Goal: Transaction & Acquisition: Purchase product/service

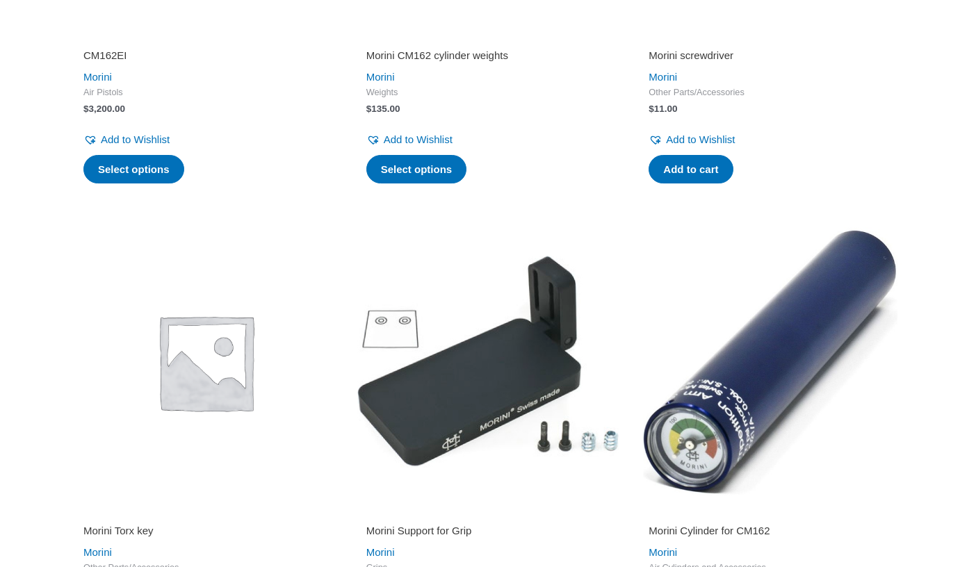
scroll to position [2228, 0]
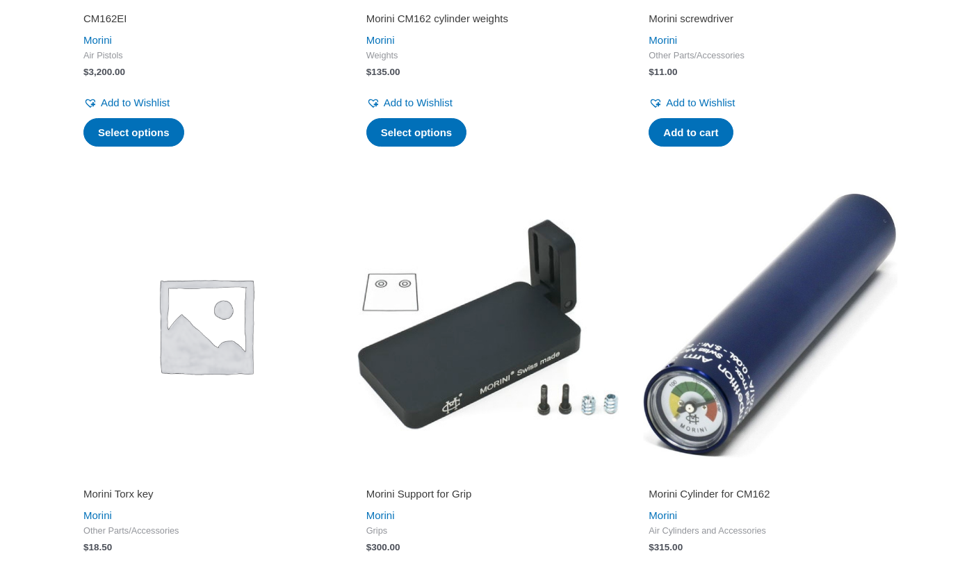
click at [483, 390] on img at bounding box center [488, 325] width 269 height 269
click at [462, 384] on img at bounding box center [488, 325] width 269 height 269
click at [458, 385] on img at bounding box center [488, 325] width 269 height 269
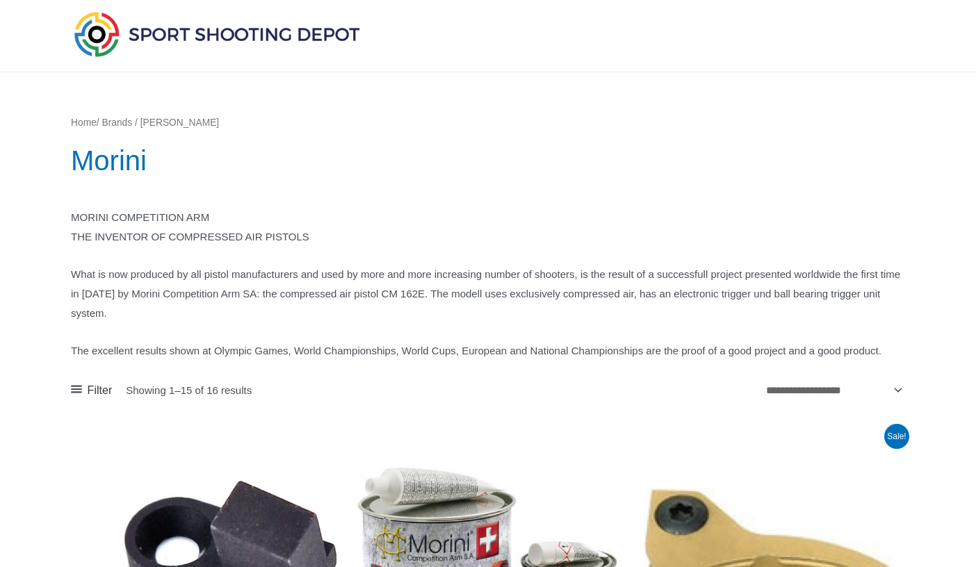
scroll to position [0, 0]
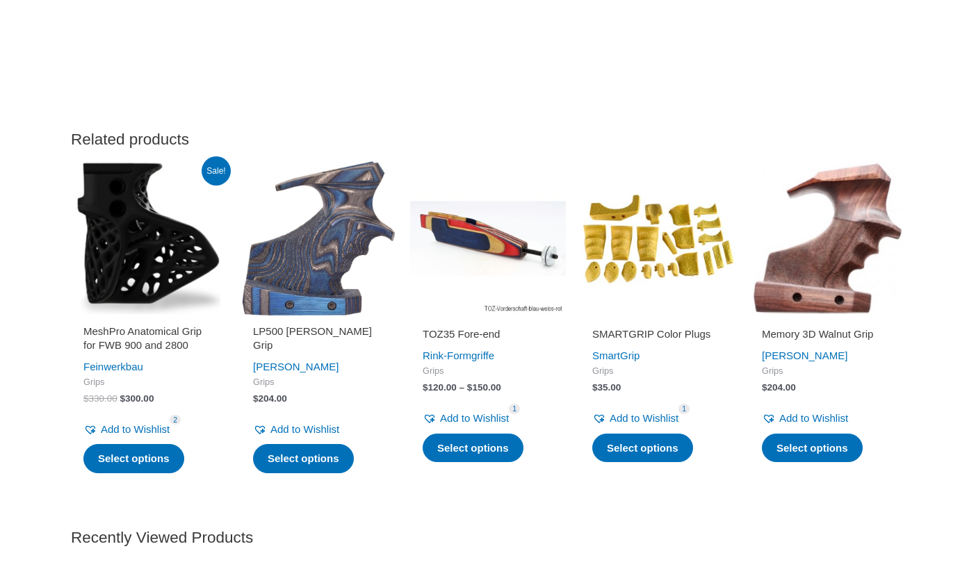
scroll to position [1218, 0]
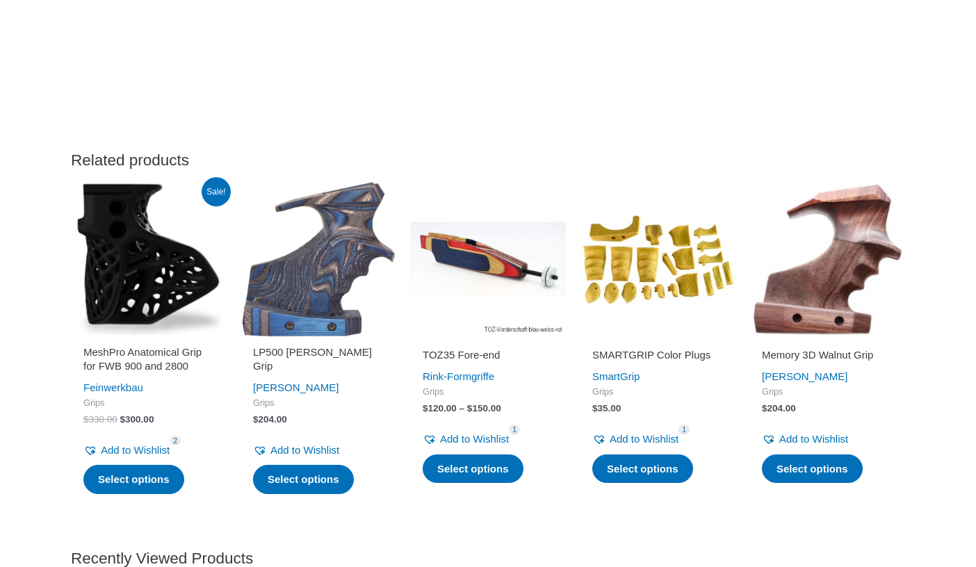
click at [816, 281] on img at bounding box center [828, 259] width 156 height 156
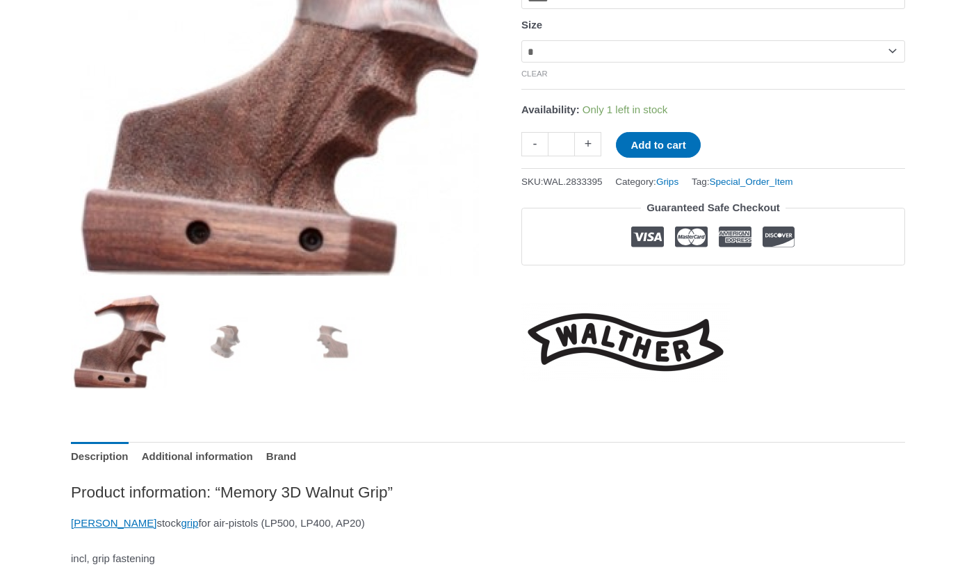
scroll to position [314, 0]
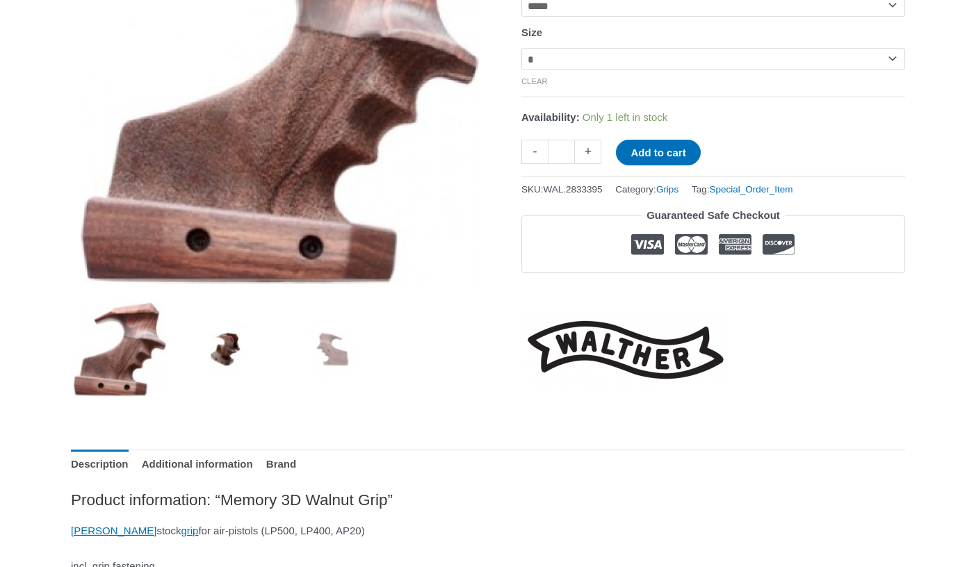
click at [222, 371] on img at bounding box center [226, 349] width 97 height 97
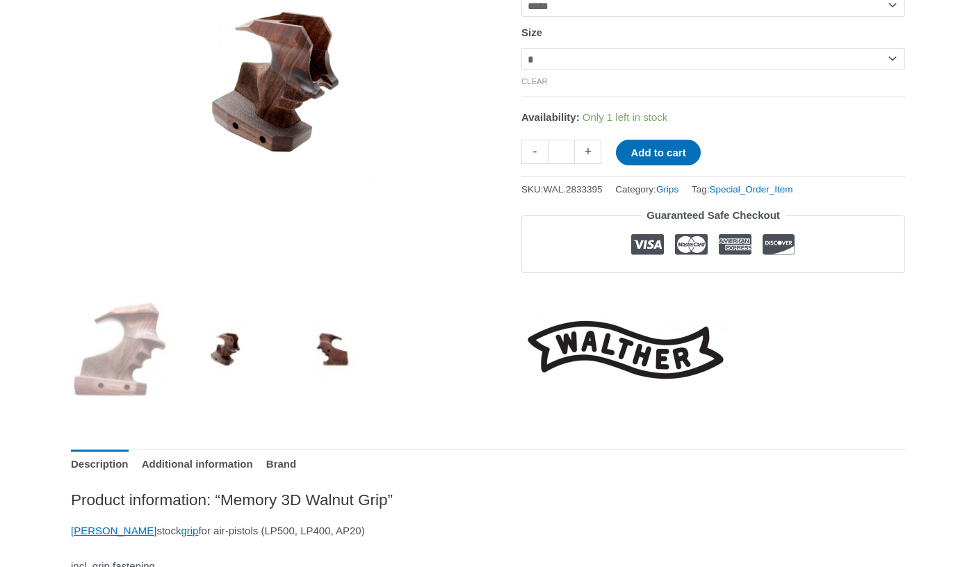
click at [334, 348] on img at bounding box center [333, 349] width 97 height 97
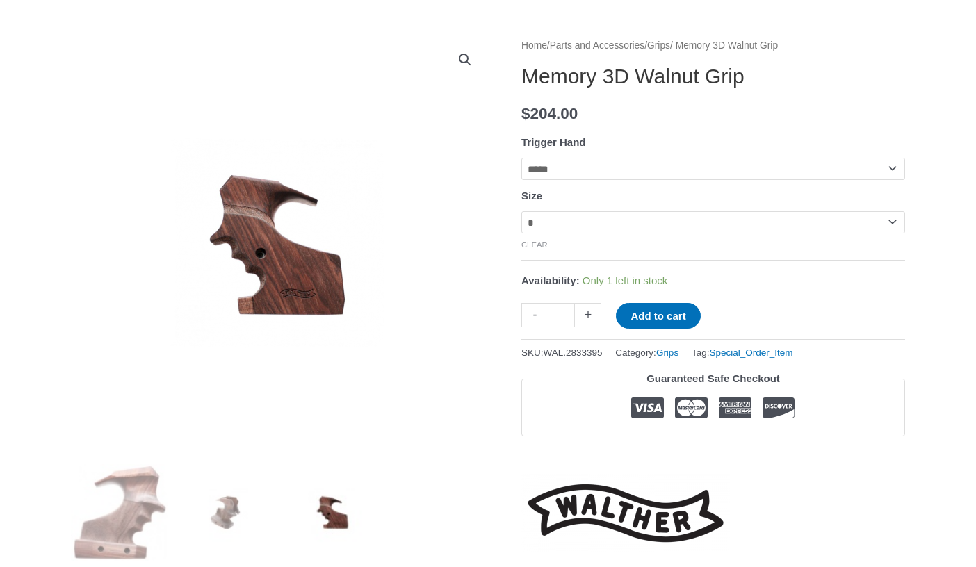
scroll to position [150, 0]
click at [739, 230] on select "**********" at bounding box center [713, 223] width 384 height 22
click at [521, 213] on select "**********" at bounding box center [713, 223] width 384 height 22
select select "*"
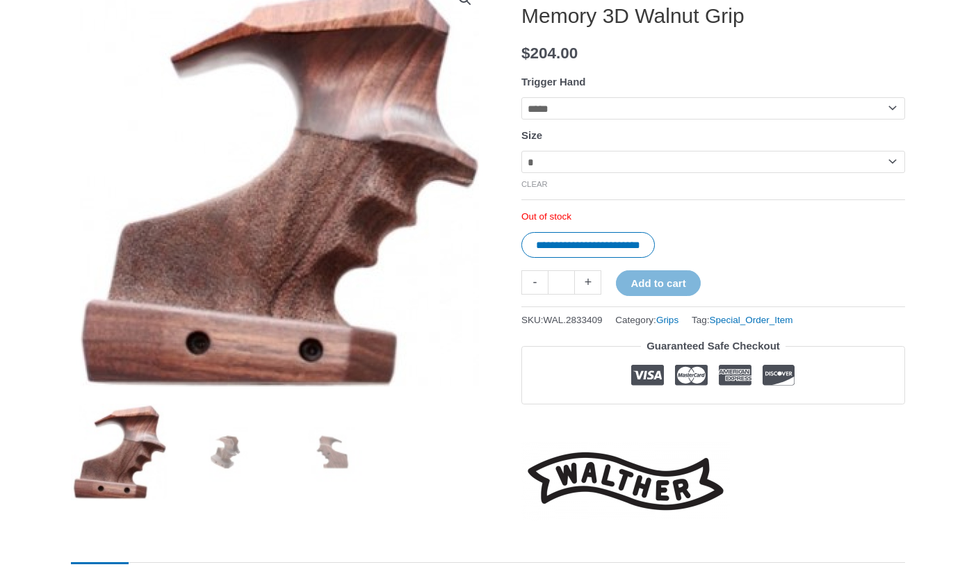
scroll to position [146, 0]
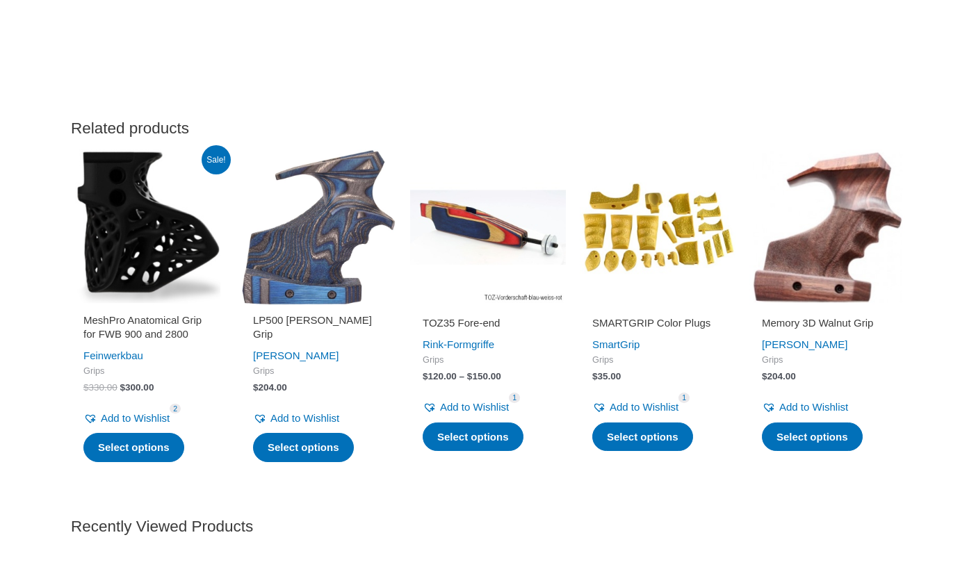
scroll to position [1281, 0]
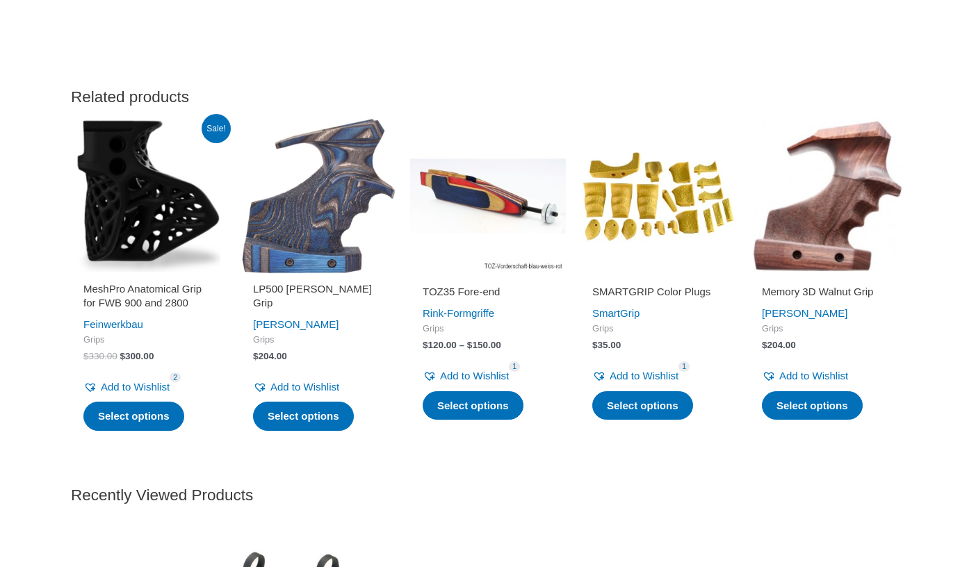
click at [645, 220] on img at bounding box center [658, 196] width 156 height 156
click at [639, 219] on img at bounding box center [658, 196] width 156 height 156
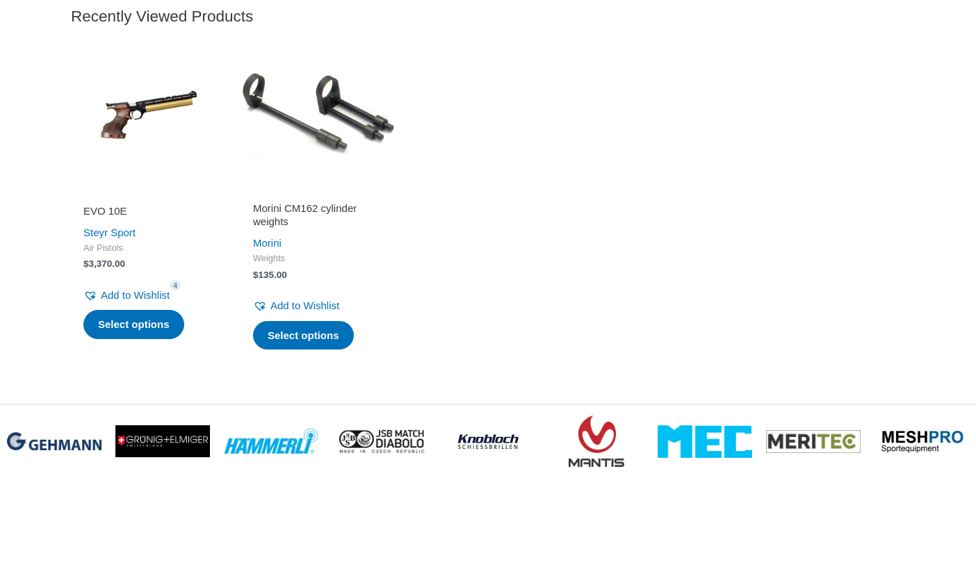
scroll to position [1758, 0]
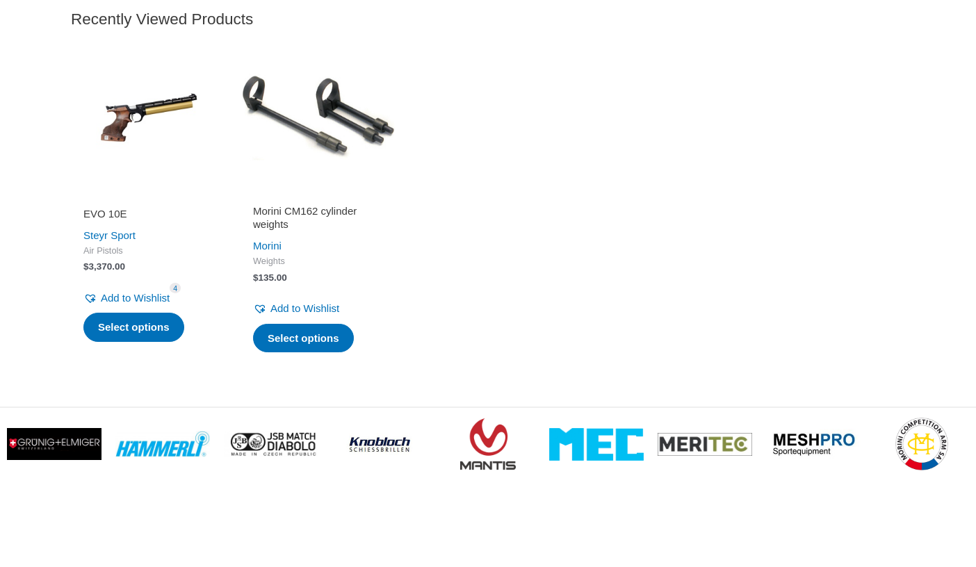
click at [343, 119] on img at bounding box center [319, 118] width 156 height 156
click at [327, 127] on img at bounding box center [319, 118] width 156 height 156
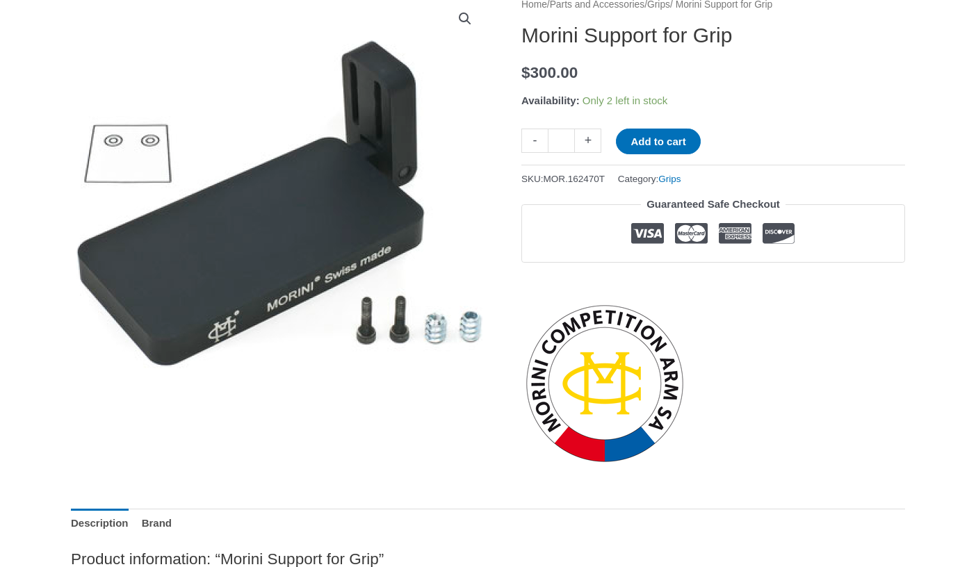
scroll to position [0, 0]
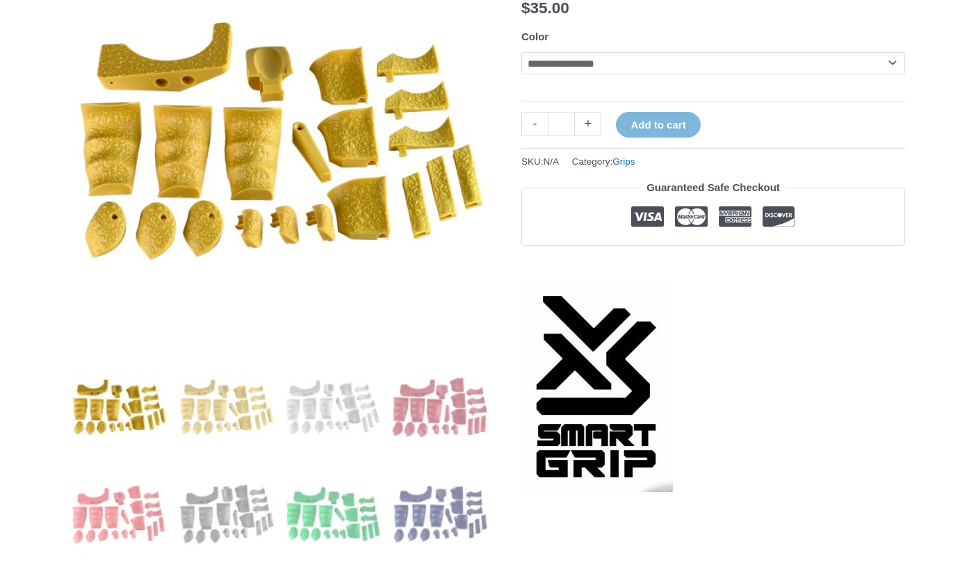
scroll to position [273, 0]
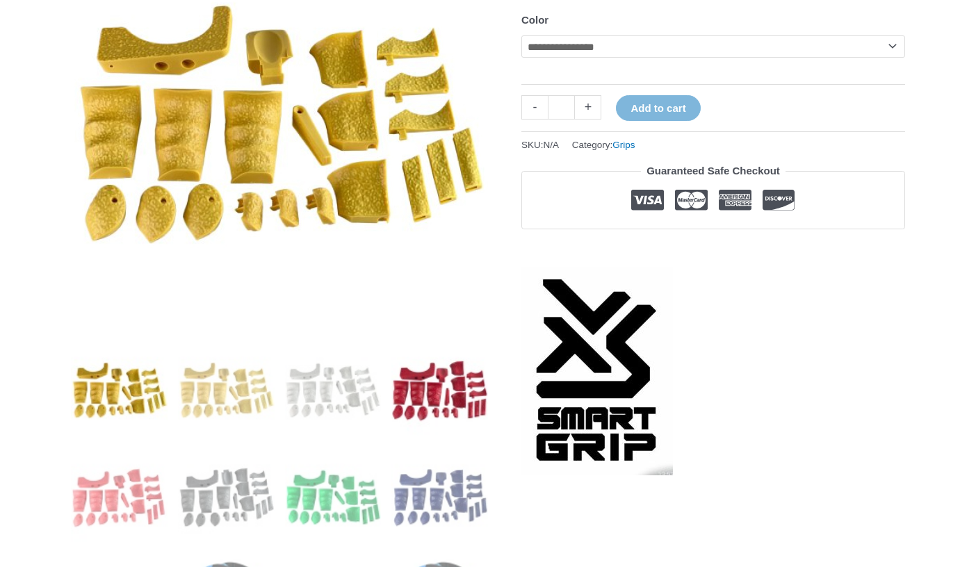
click at [424, 402] on img at bounding box center [439, 390] width 97 height 97
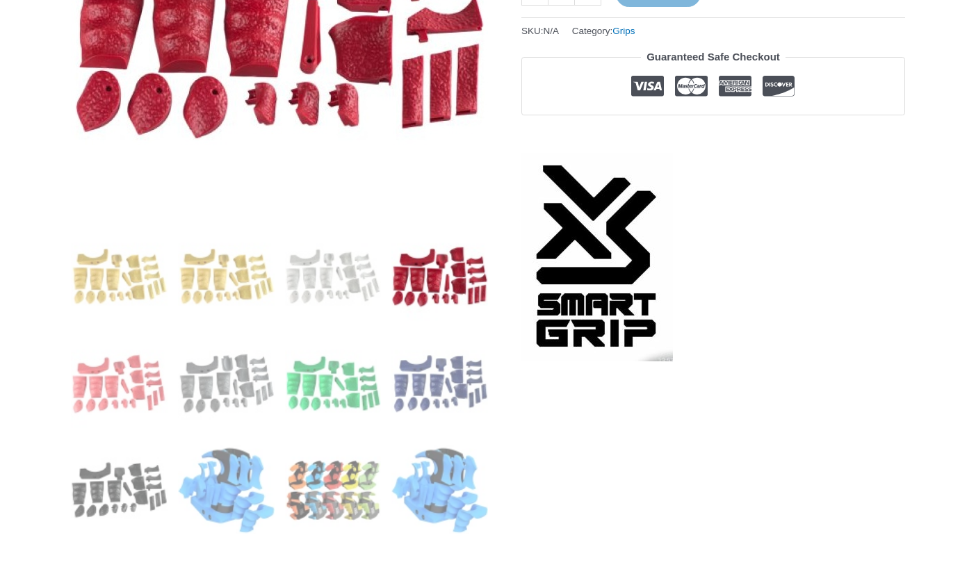
scroll to position [453, 0]
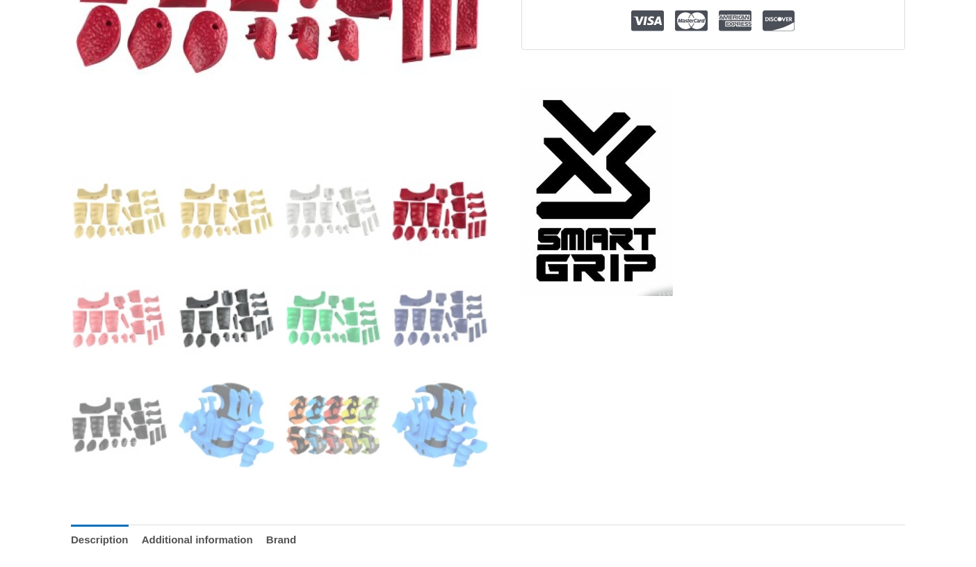
click at [259, 332] on img at bounding box center [226, 318] width 97 height 97
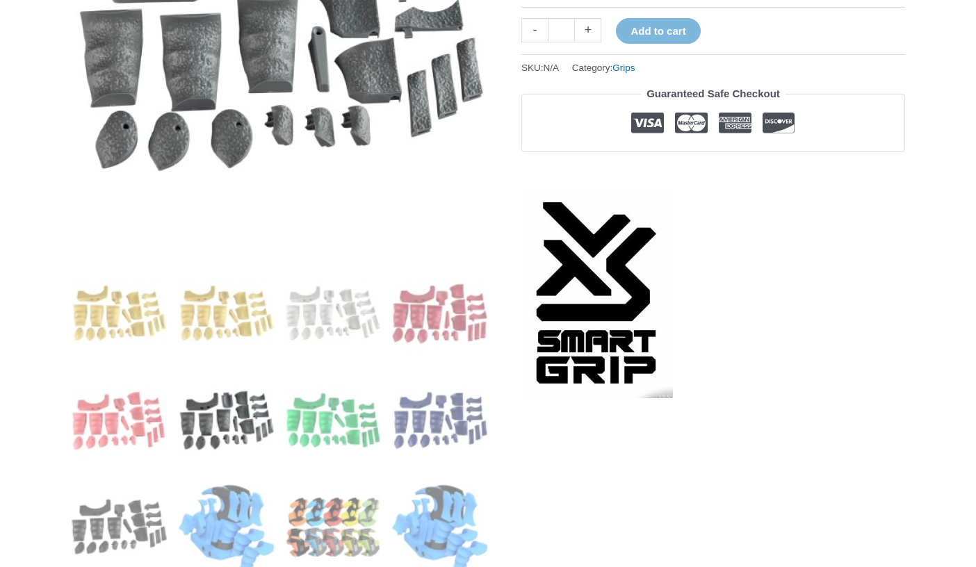
scroll to position [337, 0]
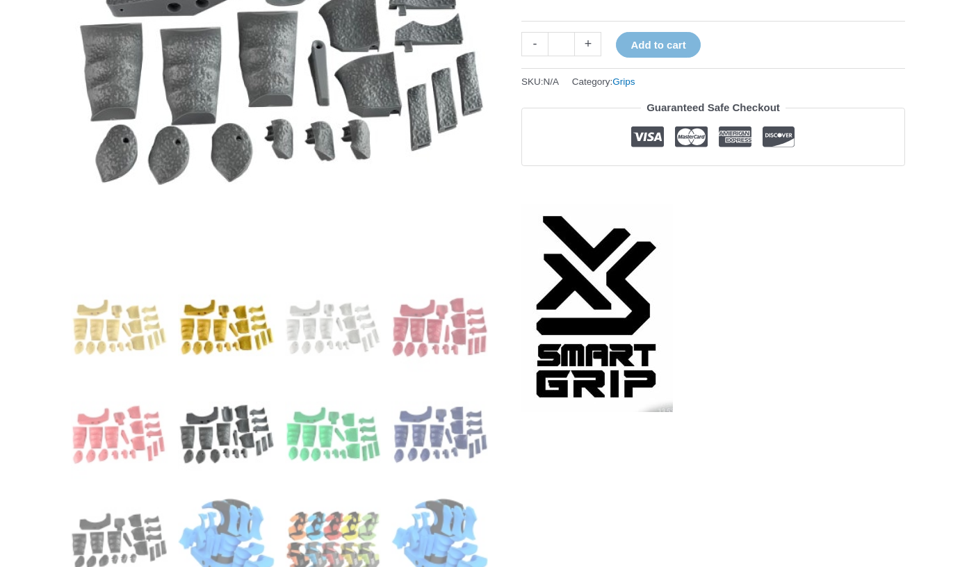
click at [244, 358] on img at bounding box center [226, 327] width 97 height 97
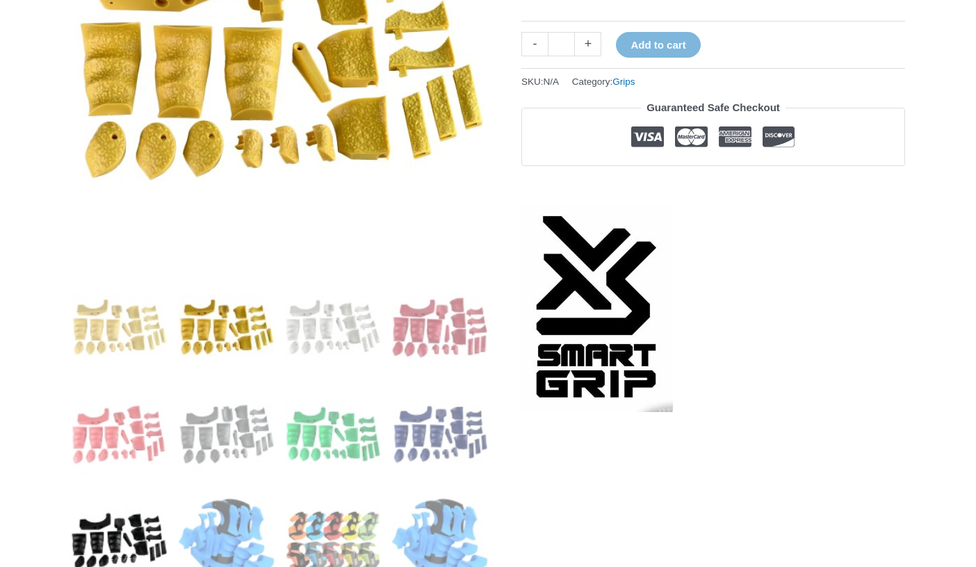
click at [122, 517] on img at bounding box center [119, 541] width 97 height 97
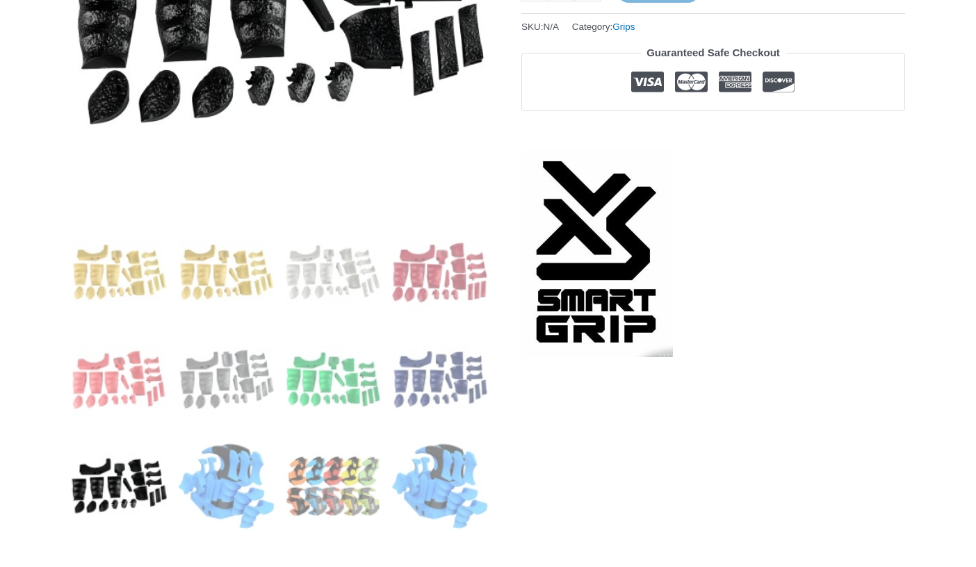
scroll to position [450, 0]
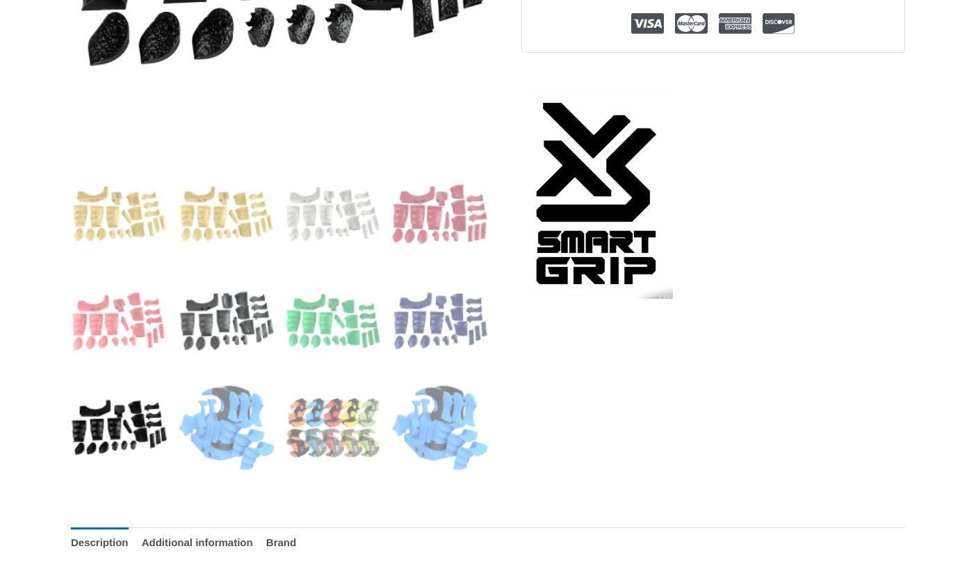
click at [243, 313] on img at bounding box center [226, 321] width 97 height 97
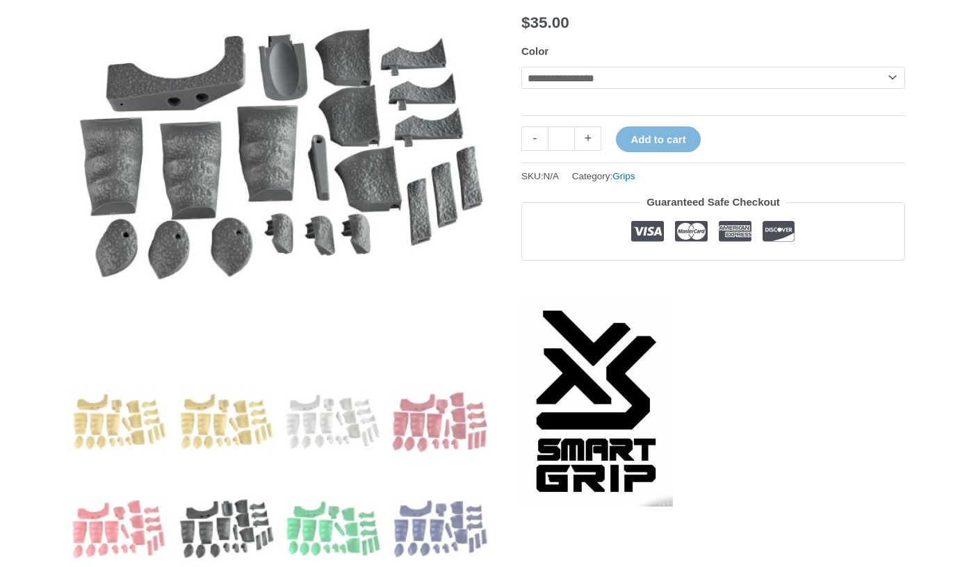
scroll to position [205, 0]
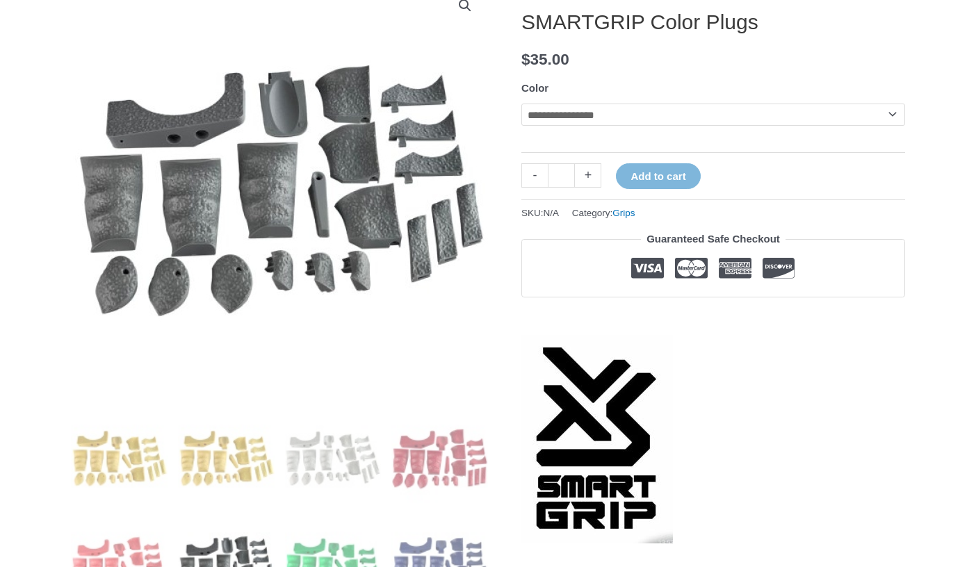
click at [642, 109] on select "**********" at bounding box center [713, 115] width 384 height 22
select select "****"
click at [521, 104] on select "**********" at bounding box center [713, 115] width 384 height 22
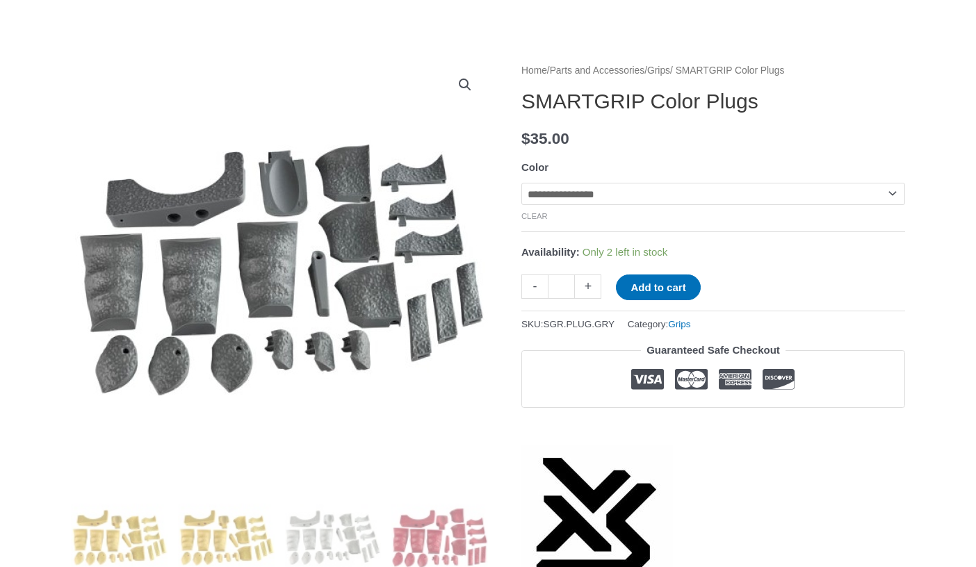
scroll to position [0, 0]
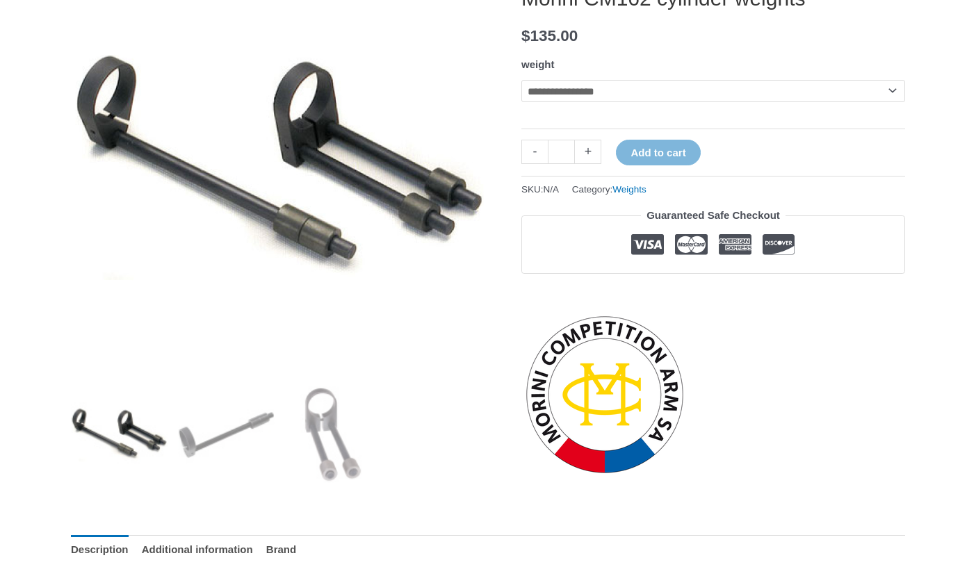
scroll to position [248, 0]
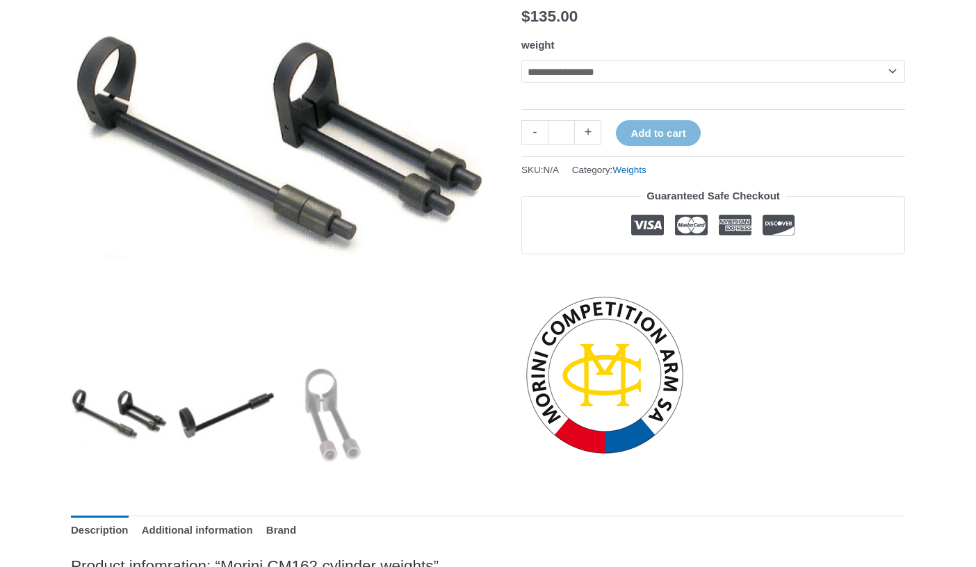
click at [207, 423] on img at bounding box center [226, 415] width 97 height 97
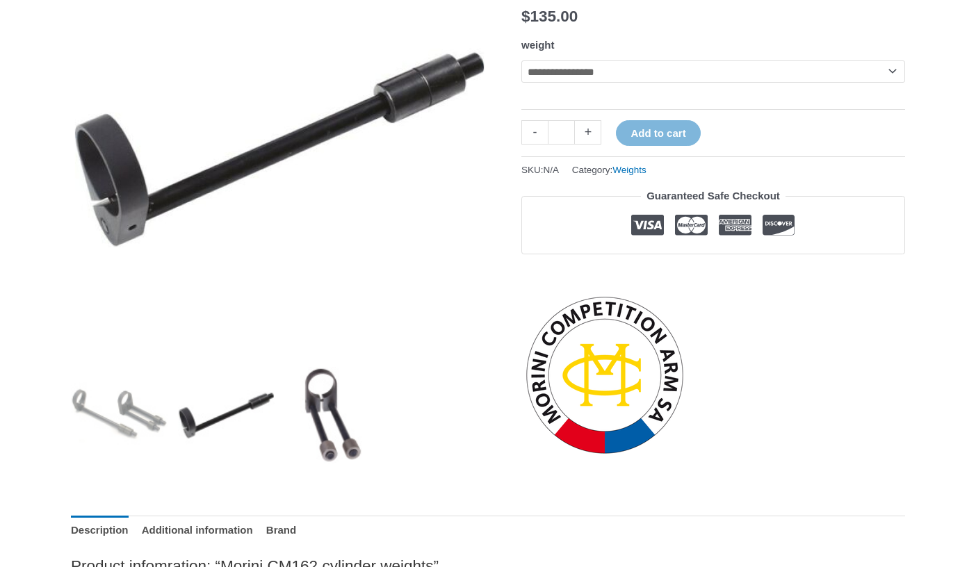
click at [310, 410] on img at bounding box center [333, 415] width 97 height 97
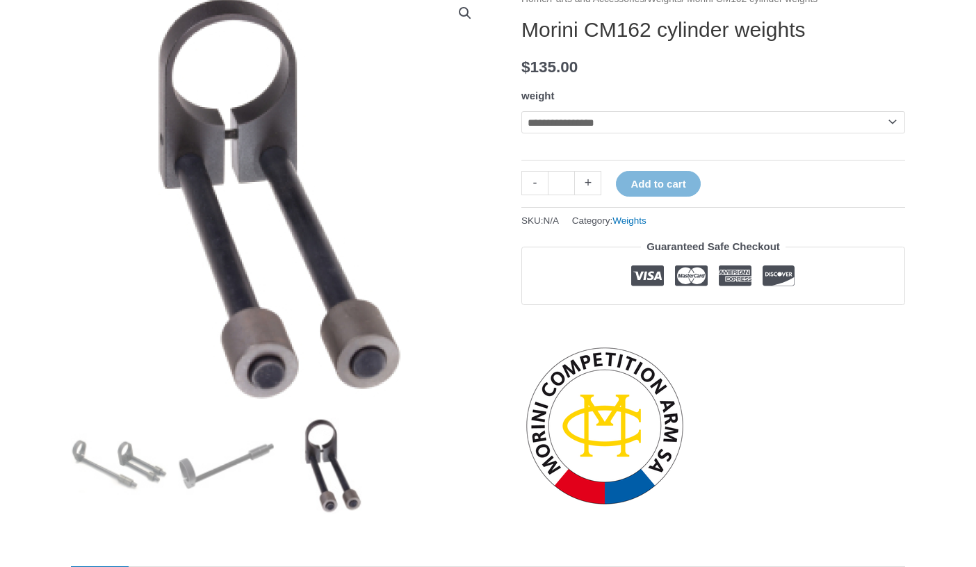
scroll to position [195, 0]
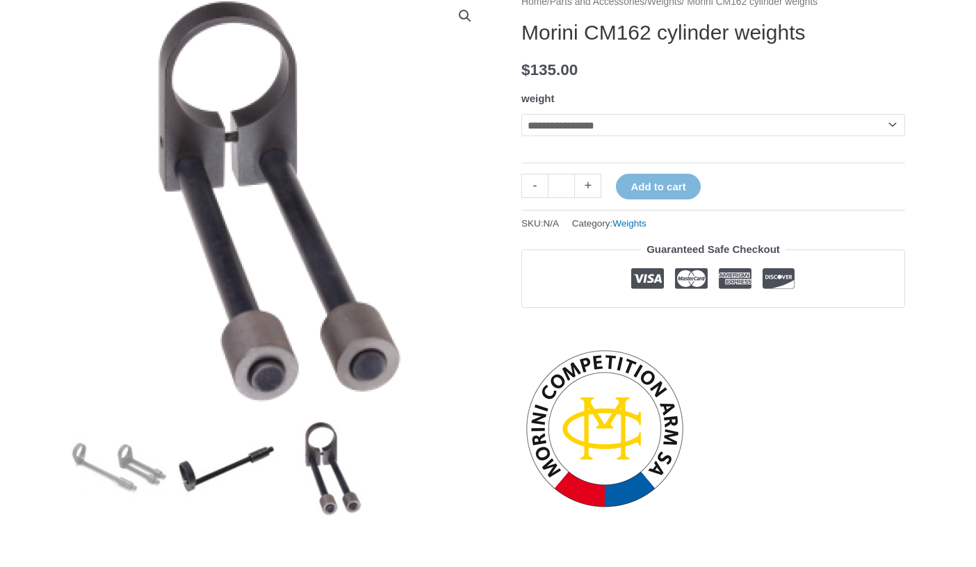
click at [200, 467] on img at bounding box center [226, 469] width 97 height 97
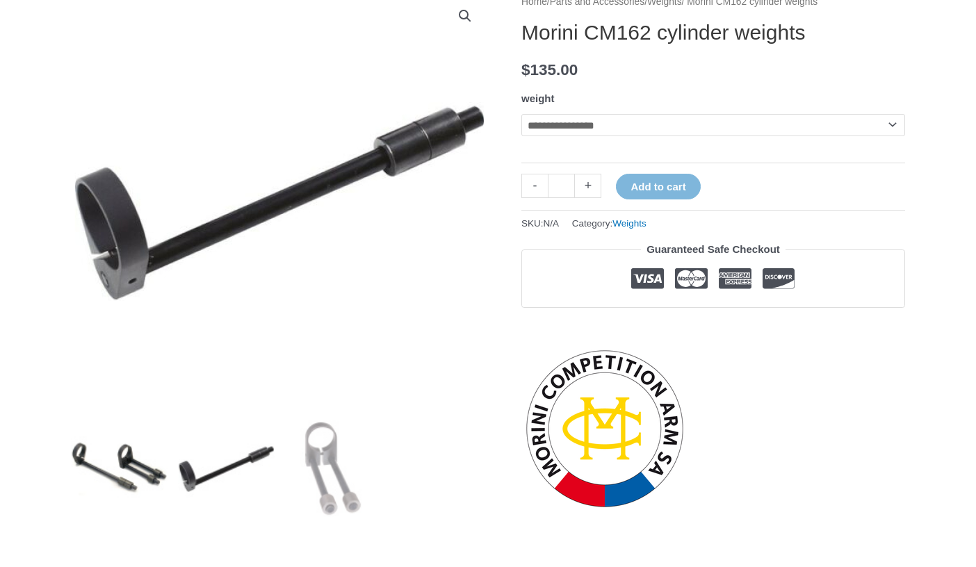
click at [134, 472] on img at bounding box center [119, 469] width 97 height 97
